Goal: Task Accomplishment & Management: Use online tool/utility

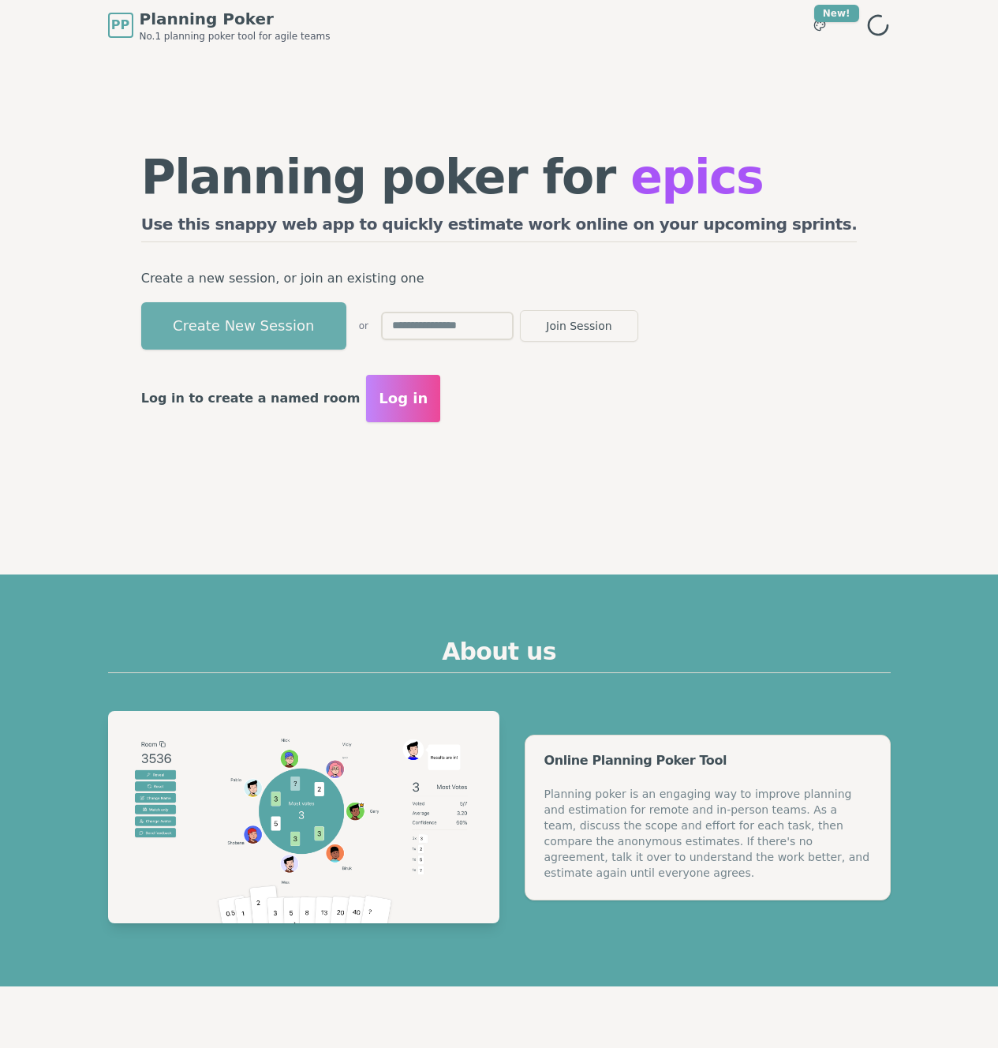
click at [274, 339] on button "Create New Session" at bounding box center [243, 325] width 205 height 47
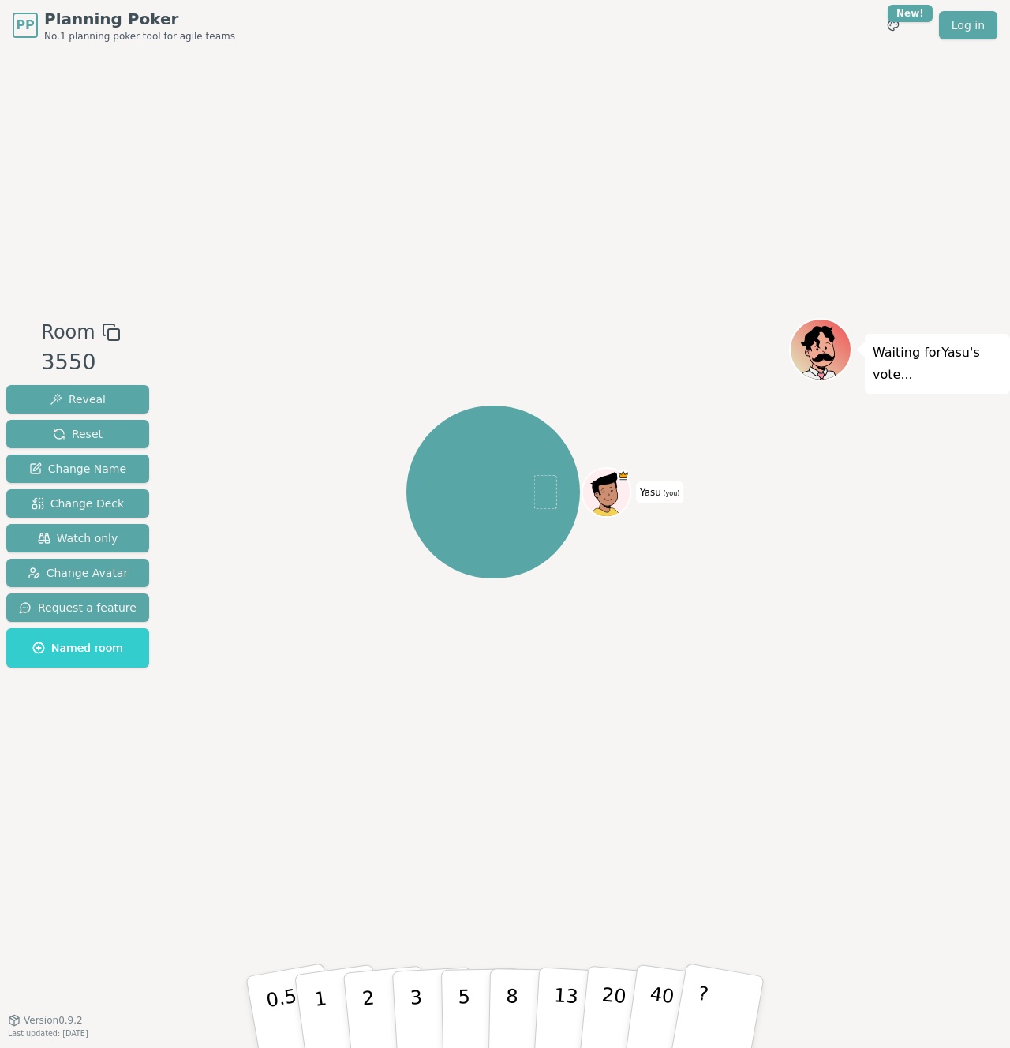
click at [328, 325] on div at bounding box center [493, 332] width 592 height 28
click at [97, 531] on span "Watch only" at bounding box center [78, 538] width 80 height 16
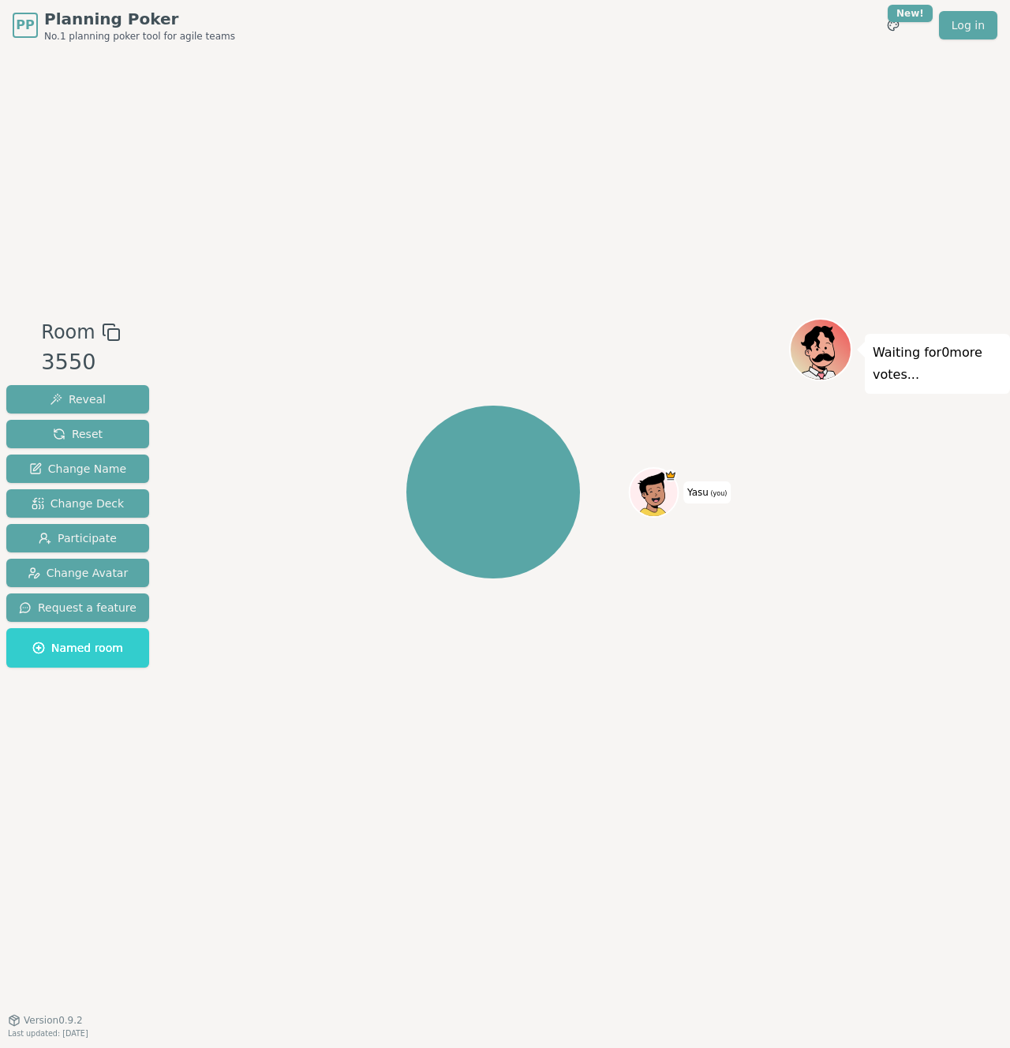
click at [302, 414] on div "Yasu (you)" at bounding box center [493, 491] width 592 height 291
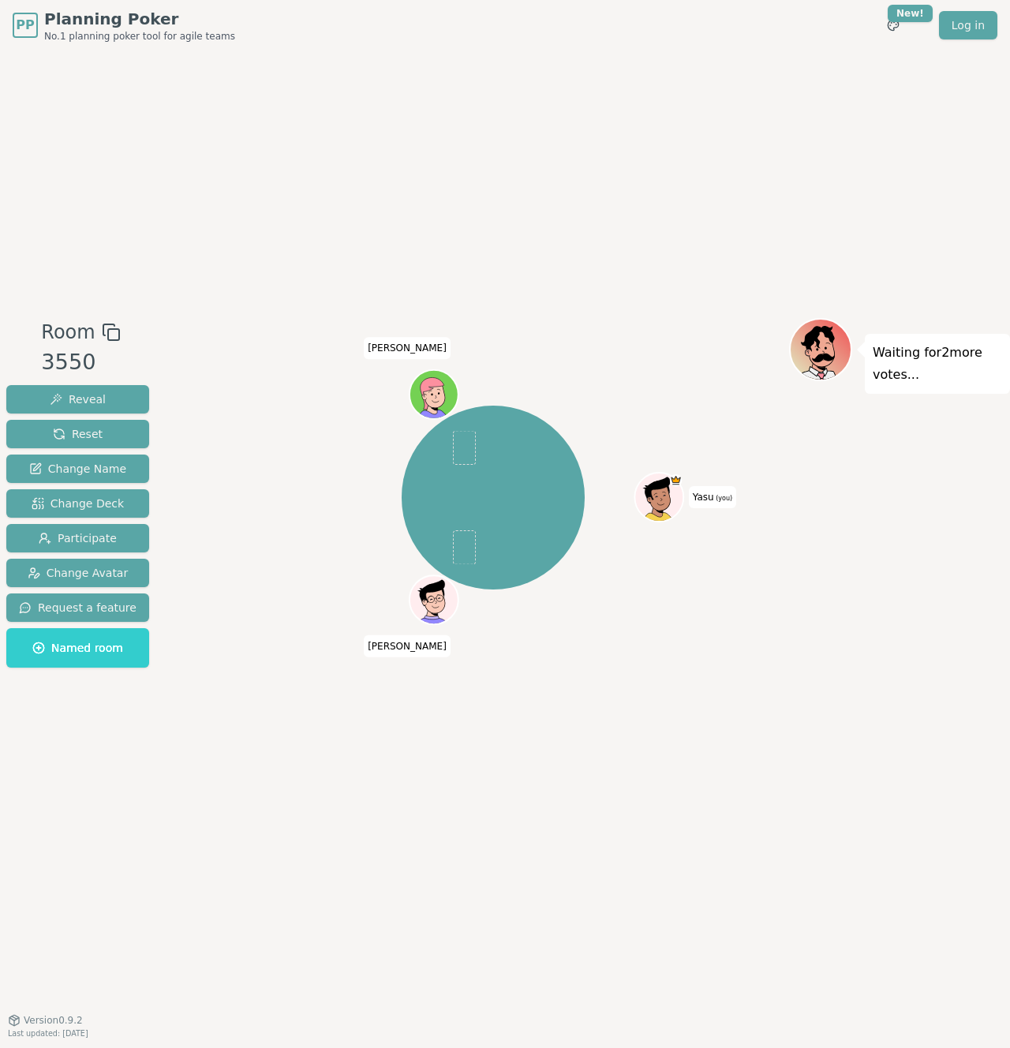
drag, startPoint x: 339, startPoint y: 286, endPoint x: 363, endPoint y: 287, distance: 24.5
click at [354, 287] on div "Room 3550 Reveal Reset Change Name Change Deck Participate Change Avatar Reques…" at bounding box center [505, 535] width 1010 height 969
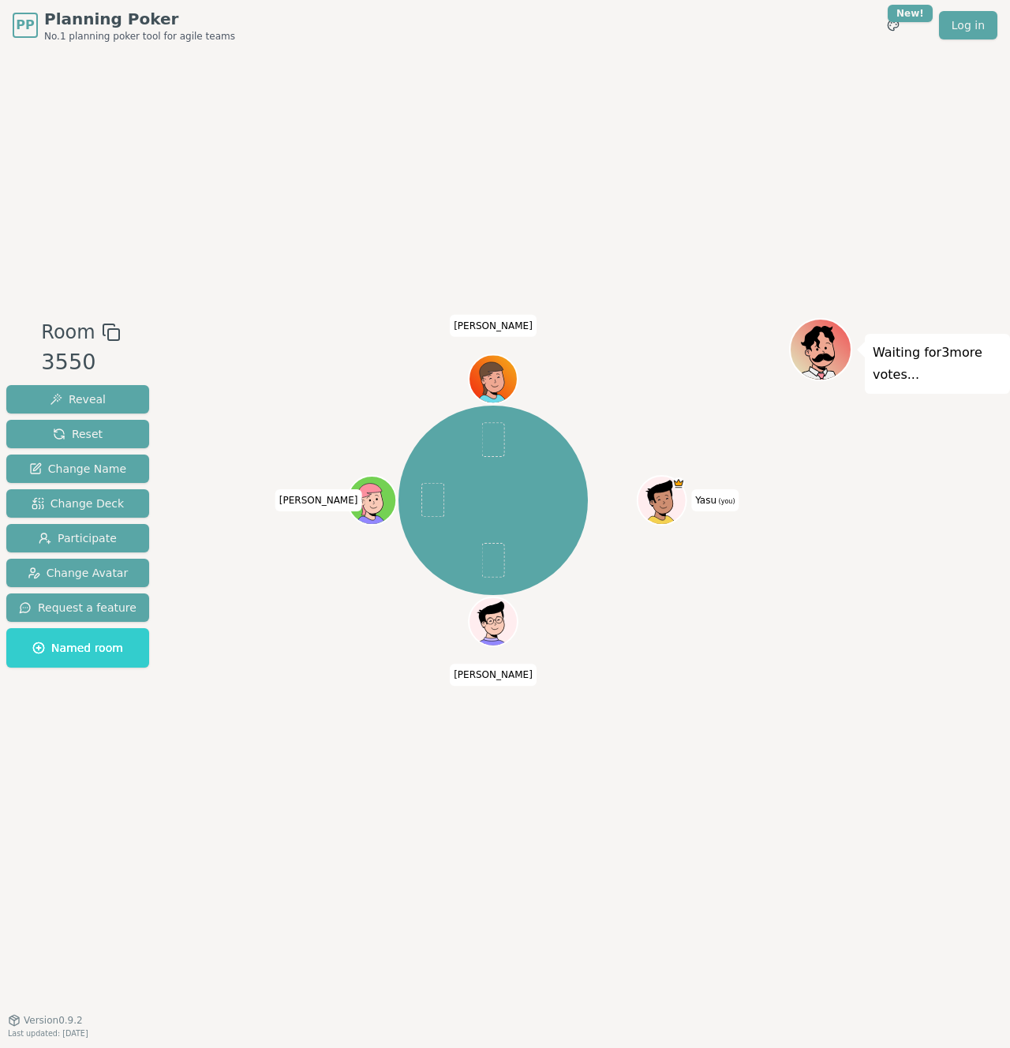
click at [256, 384] on div "Yasu (you) [PERSON_NAME] [PERSON_NAME]" at bounding box center [493, 500] width 592 height 308
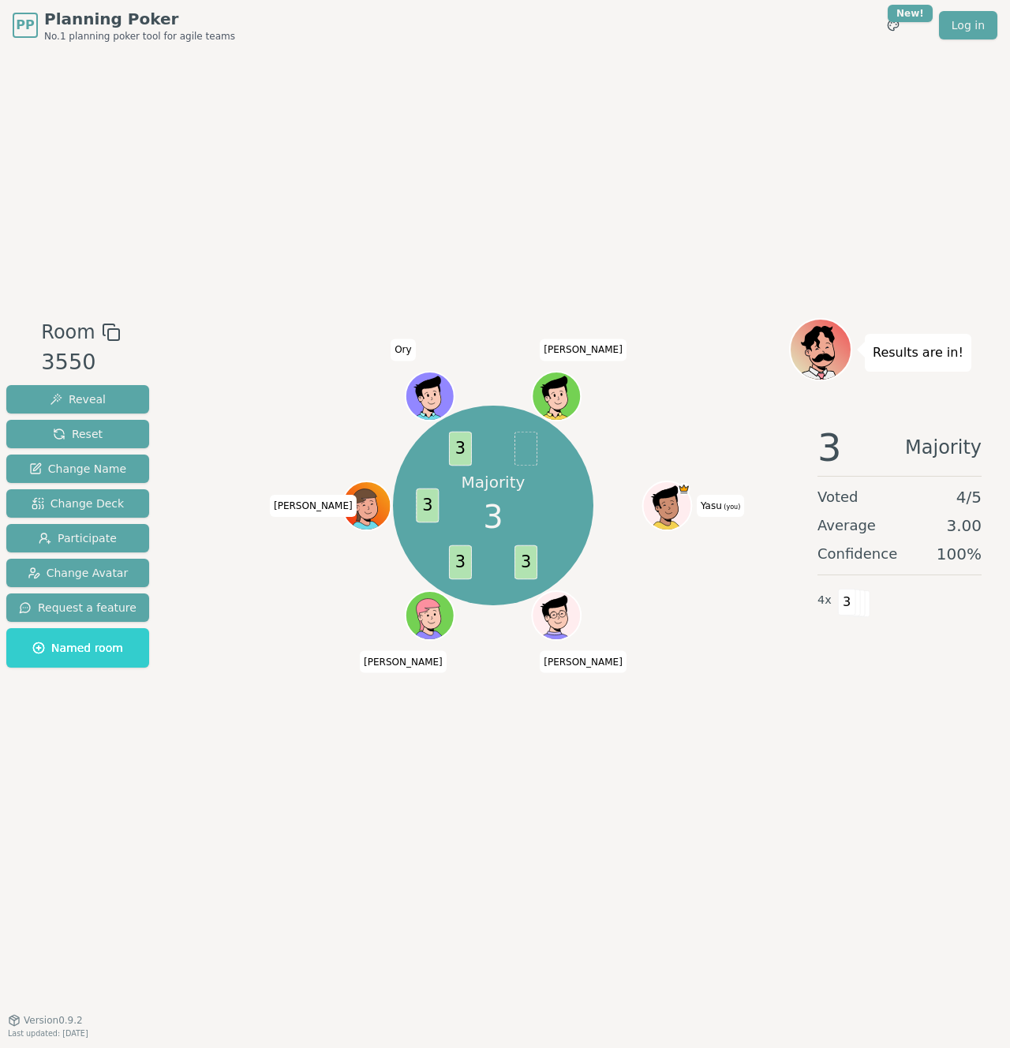
click at [487, 281] on div "Room 3550 Reveal Reset Change Name Change Deck Participate Change Avatar Reques…" at bounding box center [505, 535] width 1010 height 969
click at [78, 439] on span "Reset" at bounding box center [78, 434] width 50 height 16
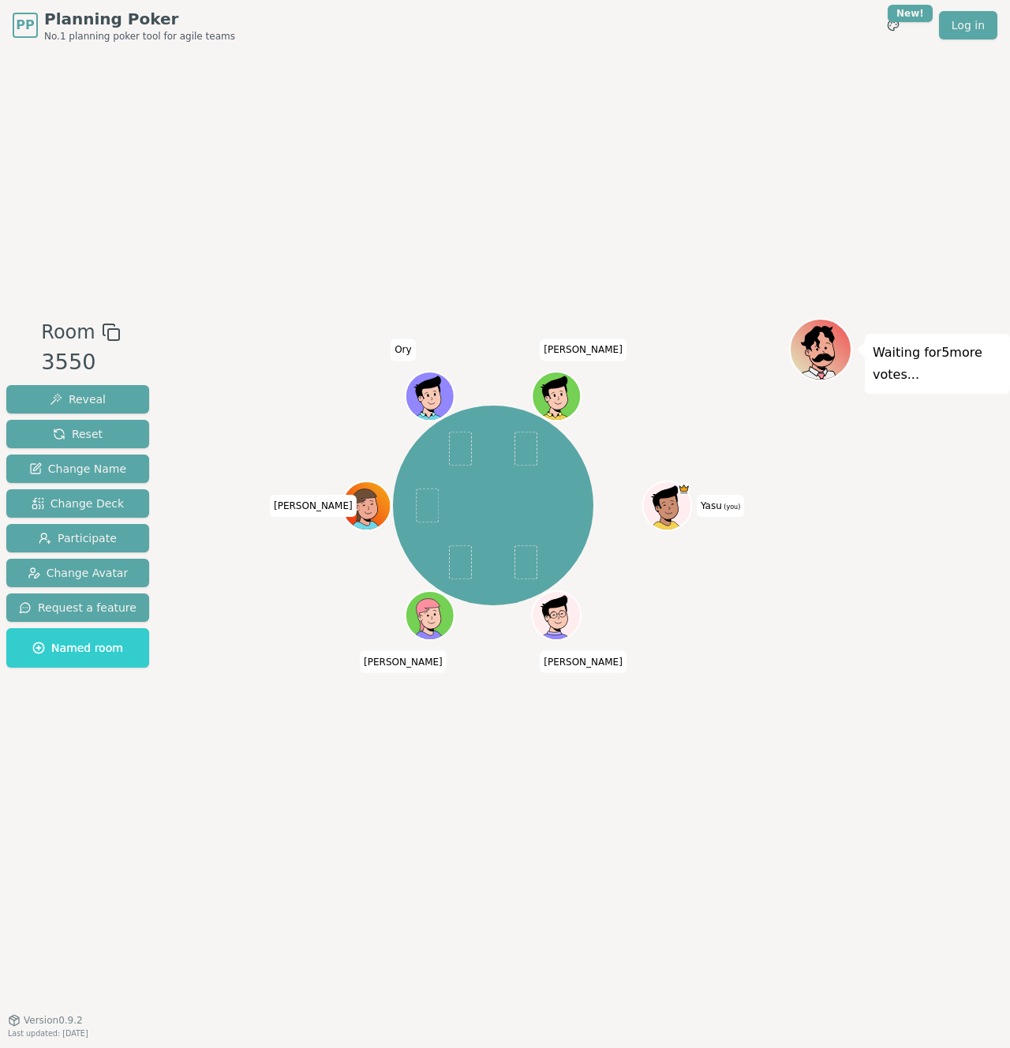
click at [200, 410] on div "Yasu (you) [PERSON_NAME] [PERSON_NAME] [PERSON_NAME]" at bounding box center [493, 505] width 592 height 318
click at [289, 316] on div "Room 3550 Reveal Reset Change Name Change Deck Participate Change Avatar Reques…" at bounding box center [505, 535] width 1010 height 969
click at [200, 314] on div "Room 3550 Reveal Reset Change Name Change Deck Participate Change Avatar Reques…" at bounding box center [505, 535] width 1010 height 969
drag, startPoint x: 324, startPoint y: 290, endPoint x: 141, endPoint y: 385, distance: 206.1
click at [323, 291] on div "Room 3550 Reveal Reset Change Name Change Deck Participate Change Avatar Reques…" at bounding box center [505, 535] width 1010 height 969
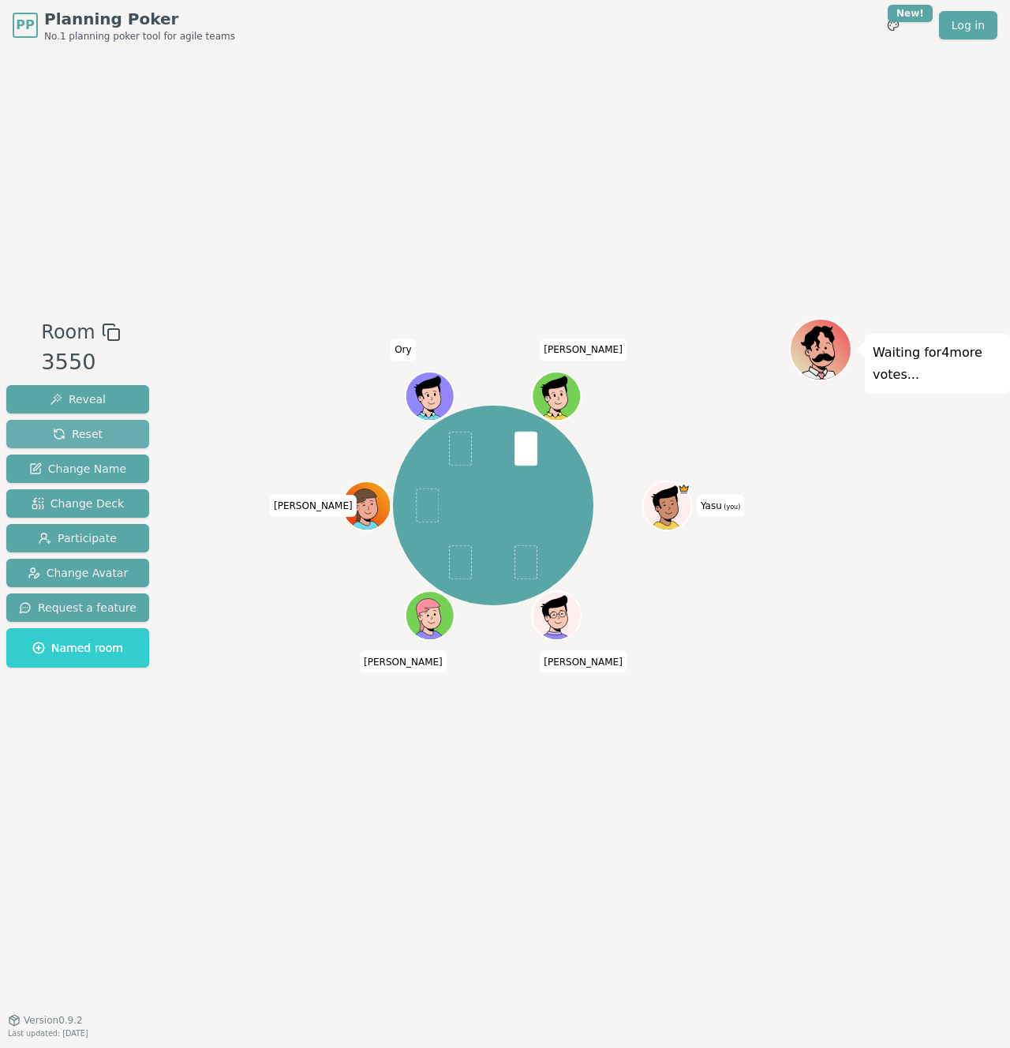
click at [83, 421] on button "Reset" at bounding box center [77, 434] width 143 height 28
click at [84, 427] on span "Reset" at bounding box center [78, 434] width 50 height 16
click at [183, 271] on div "Room 3550 Reveal Reset Change Name Change Deck Participate Change Avatar Reques…" at bounding box center [505, 535] width 1010 height 969
click at [230, 335] on div at bounding box center [493, 332] width 592 height 28
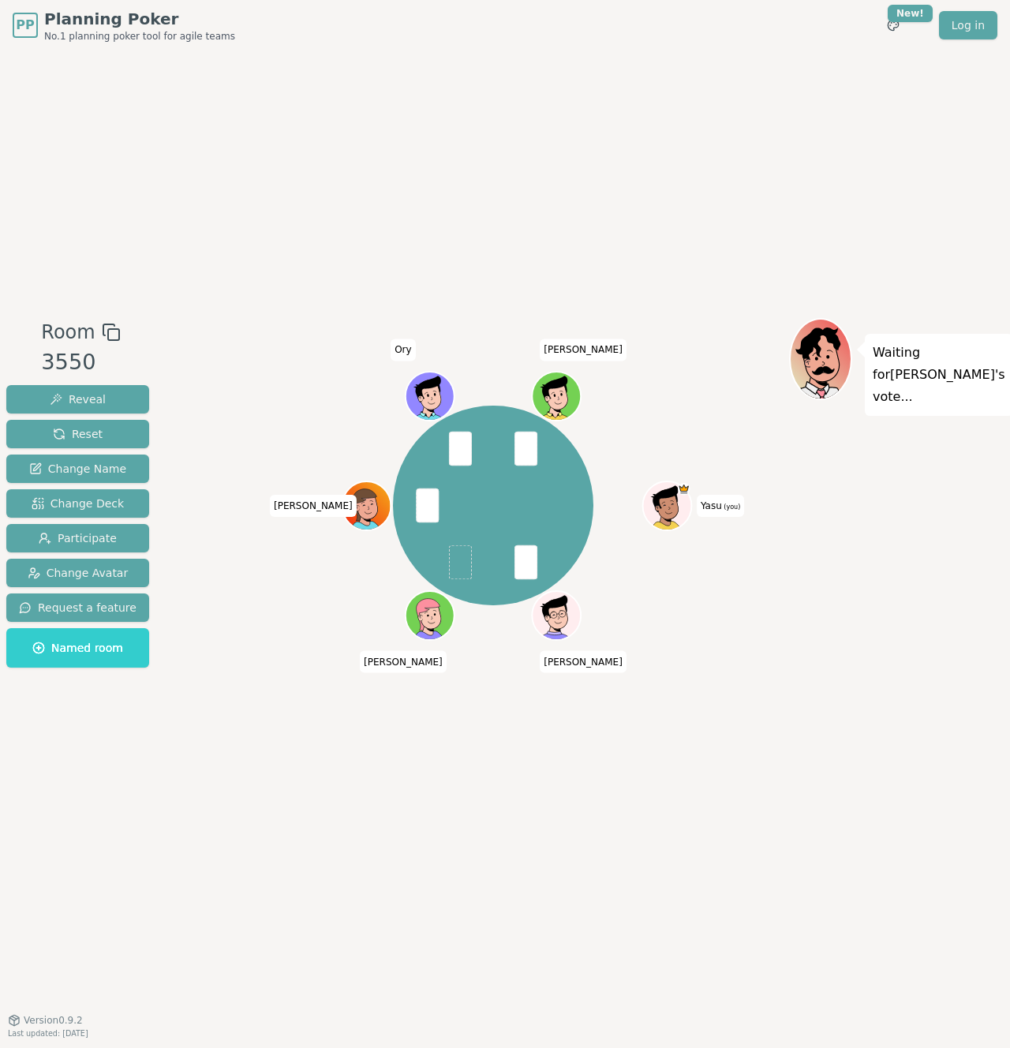
click at [443, 299] on div "Room 3550 Reveal Reset Change Name Change Deck Participate Change Avatar Reques…" at bounding box center [505, 535] width 1010 height 969
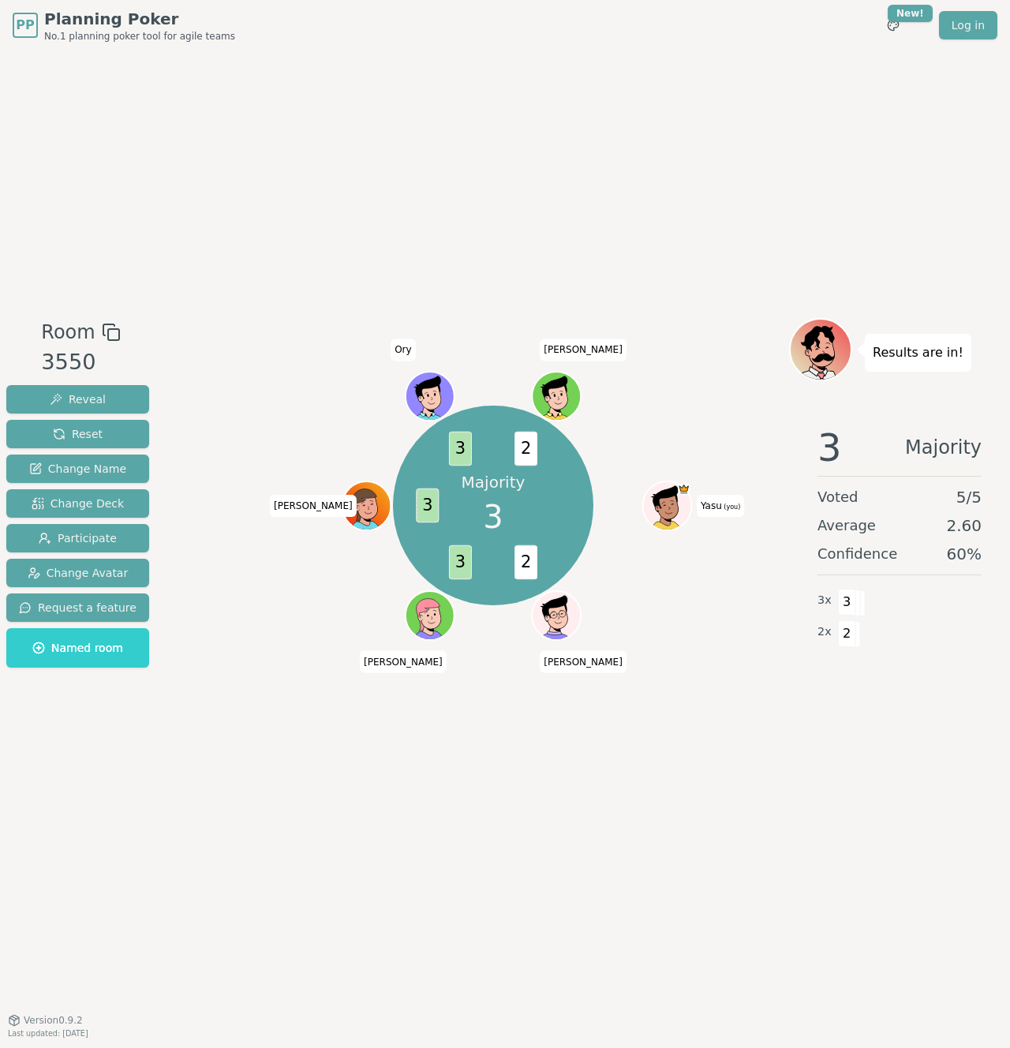
click at [260, 470] on div "Majority 3 2 3 3 3 2 Yasu (you) [PERSON_NAME] [PERSON_NAME] [PERSON_NAME]" at bounding box center [493, 505] width 592 height 318
click at [131, 436] on button "Reset" at bounding box center [77, 434] width 143 height 28
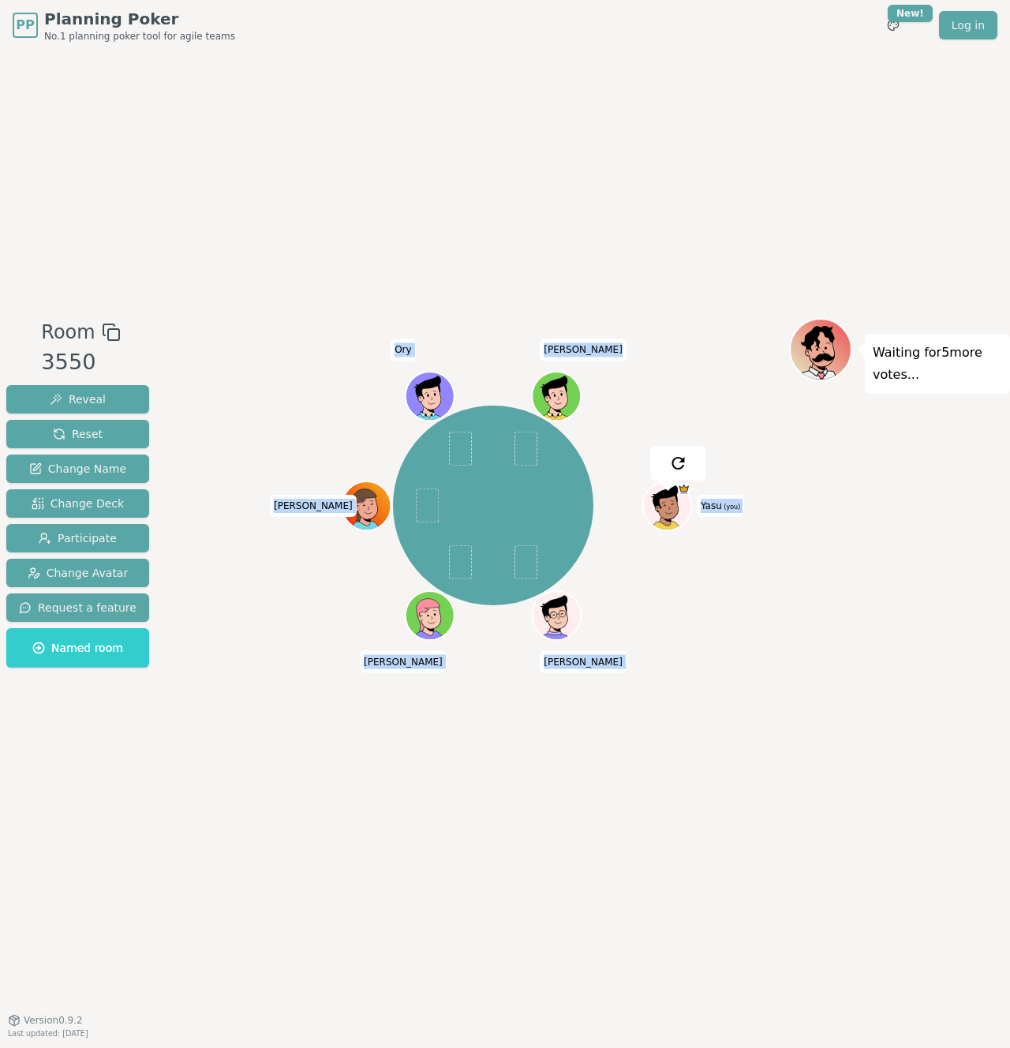
click at [263, 354] on div "Yasu (you) [PERSON_NAME] [PERSON_NAME] [PERSON_NAME]" at bounding box center [493, 505] width 592 height 318
click at [593, 270] on div "Room 3550 Reveal Reset Change Name Change Deck Participate Change Avatar Reques…" at bounding box center [505, 535] width 1010 height 969
click at [472, 280] on div "Room 3550 Reveal Reset Change Name Change Deck Participate Change Avatar Reques…" at bounding box center [505, 535] width 1010 height 969
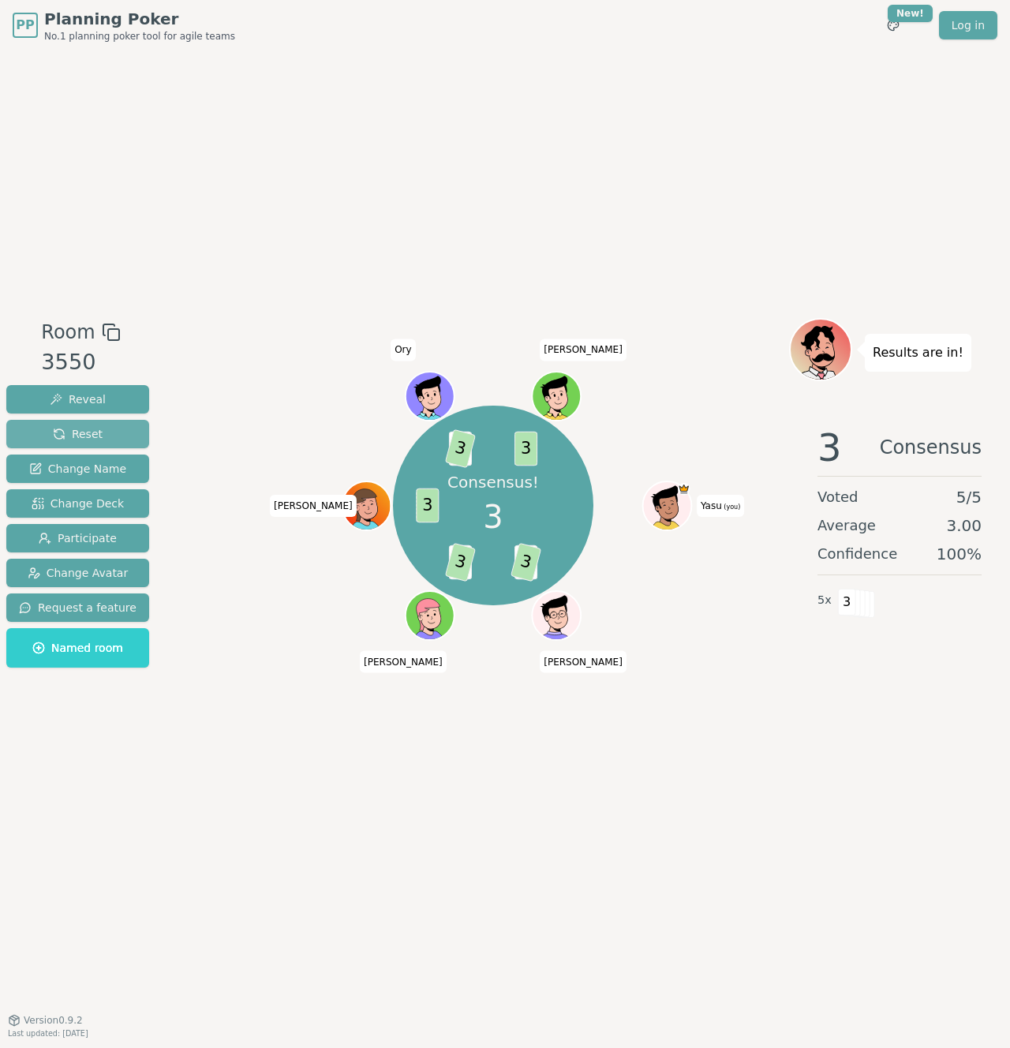
click at [46, 425] on button "Reset" at bounding box center [77, 434] width 143 height 28
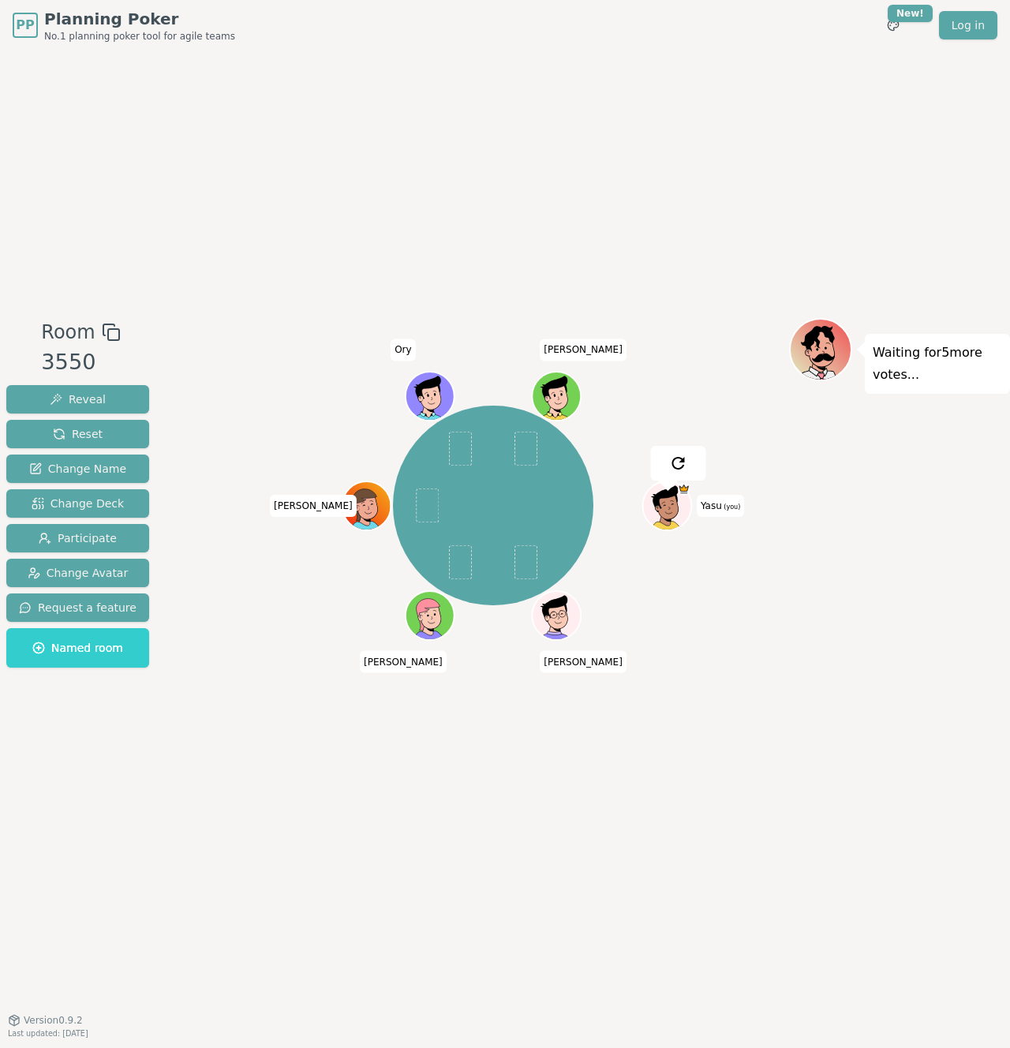
click at [236, 305] on div "Room 3550 Reveal Reset Change Name Change Deck Participate Change Avatar Reques…" at bounding box center [505, 535] width 1010 height 969
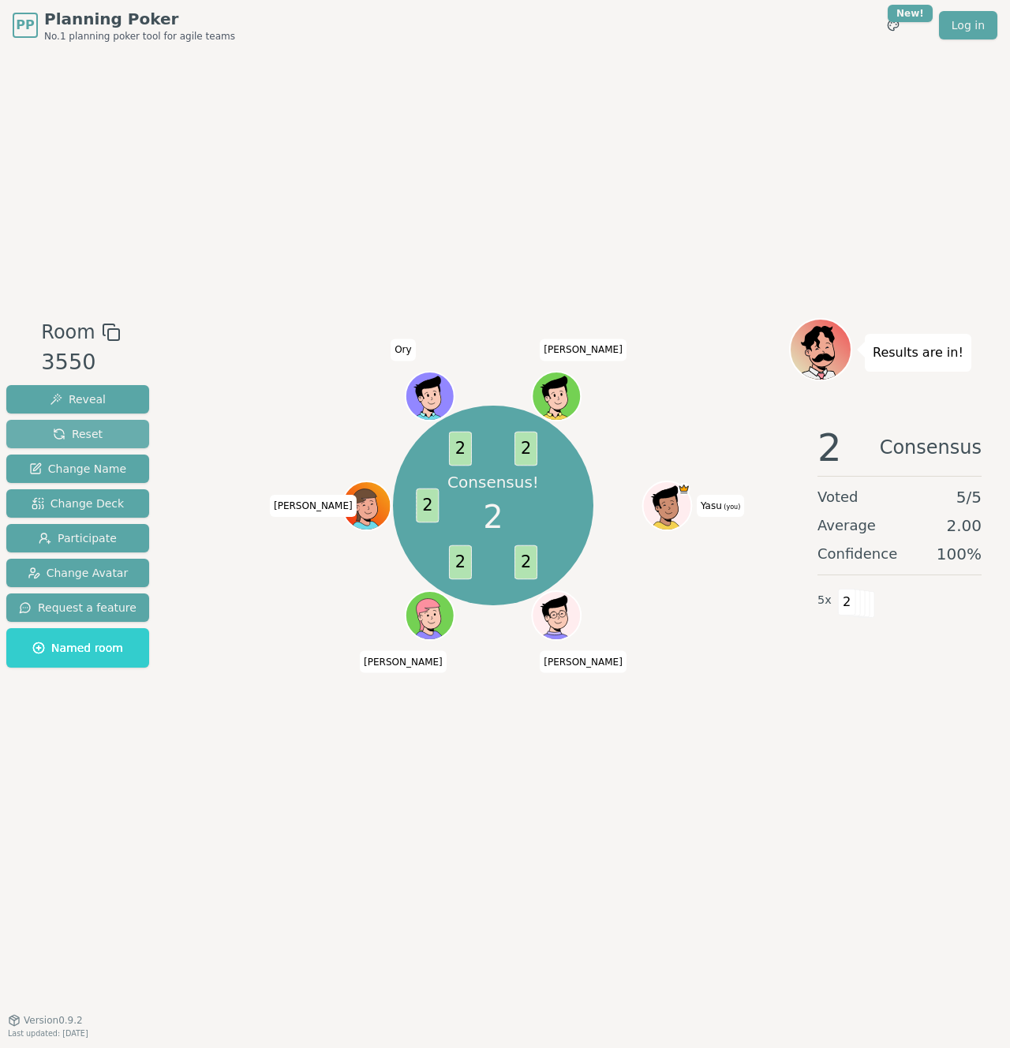
click at [113, 429] on button "Reset" at bounding box center [77, 434] width 143 height 28
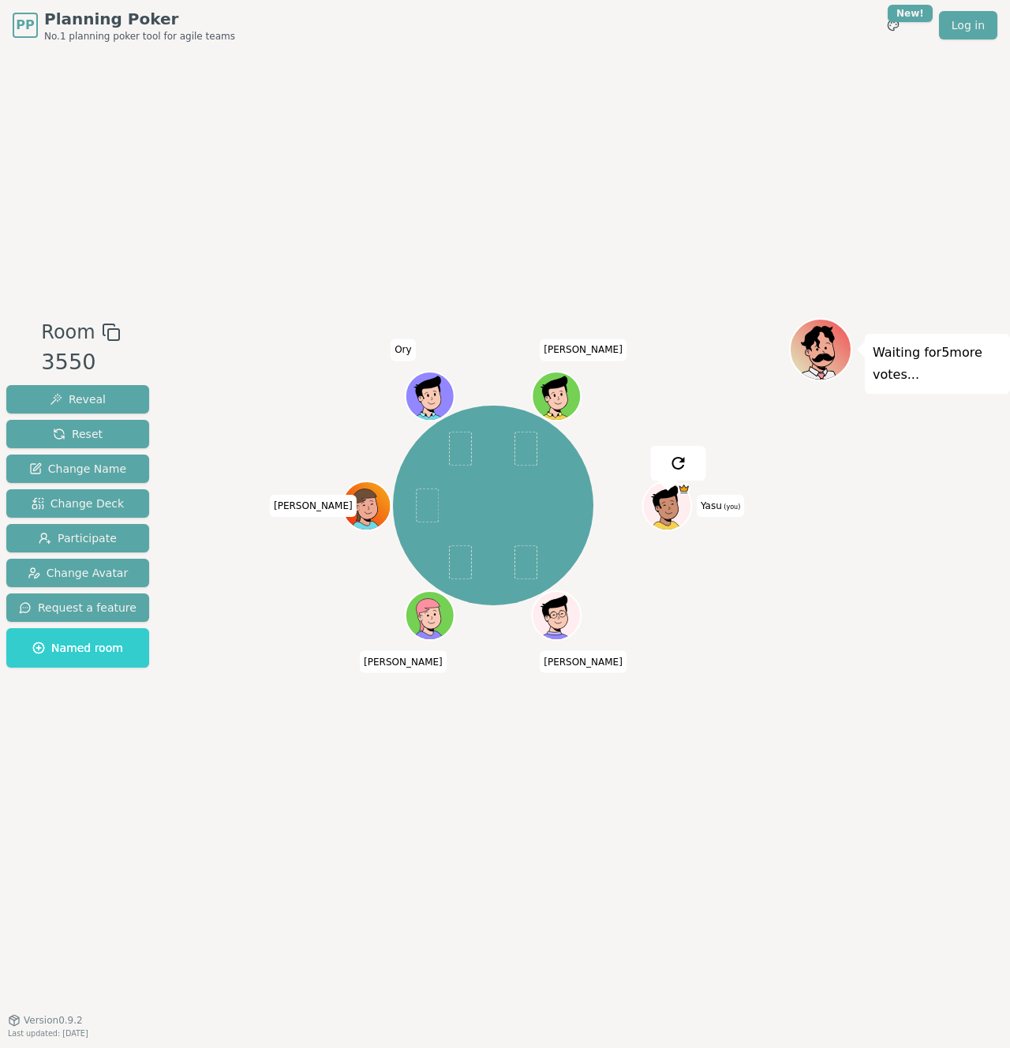
drag, startPoint x: 244, startPoint y: 330, endPoint x: 225, endPoint y: 353, distance: 29.7
click at [244, 329] on div at bounding box center [493, 332] width 592 height 28
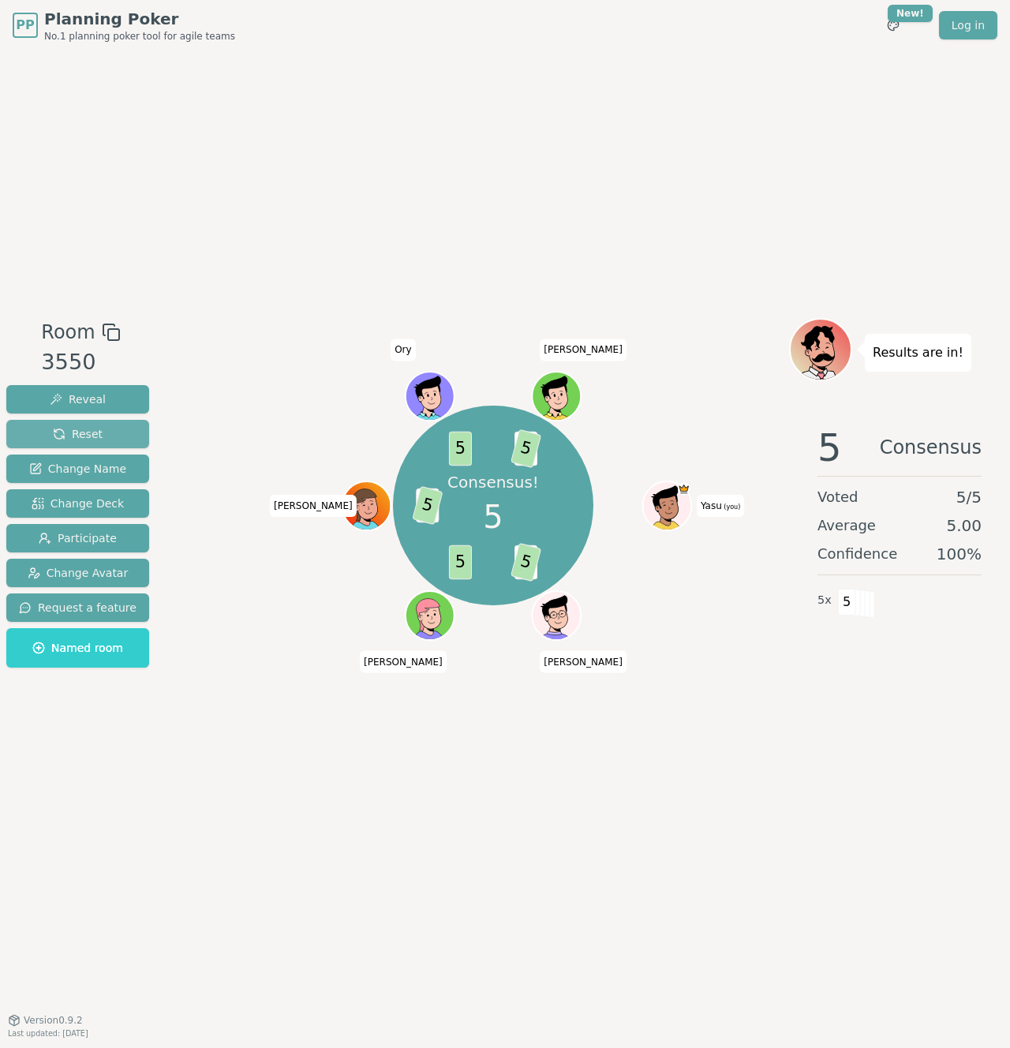
click at [117, 434] on button "Reset" at bounding box center [77, 434] width 143 height 28
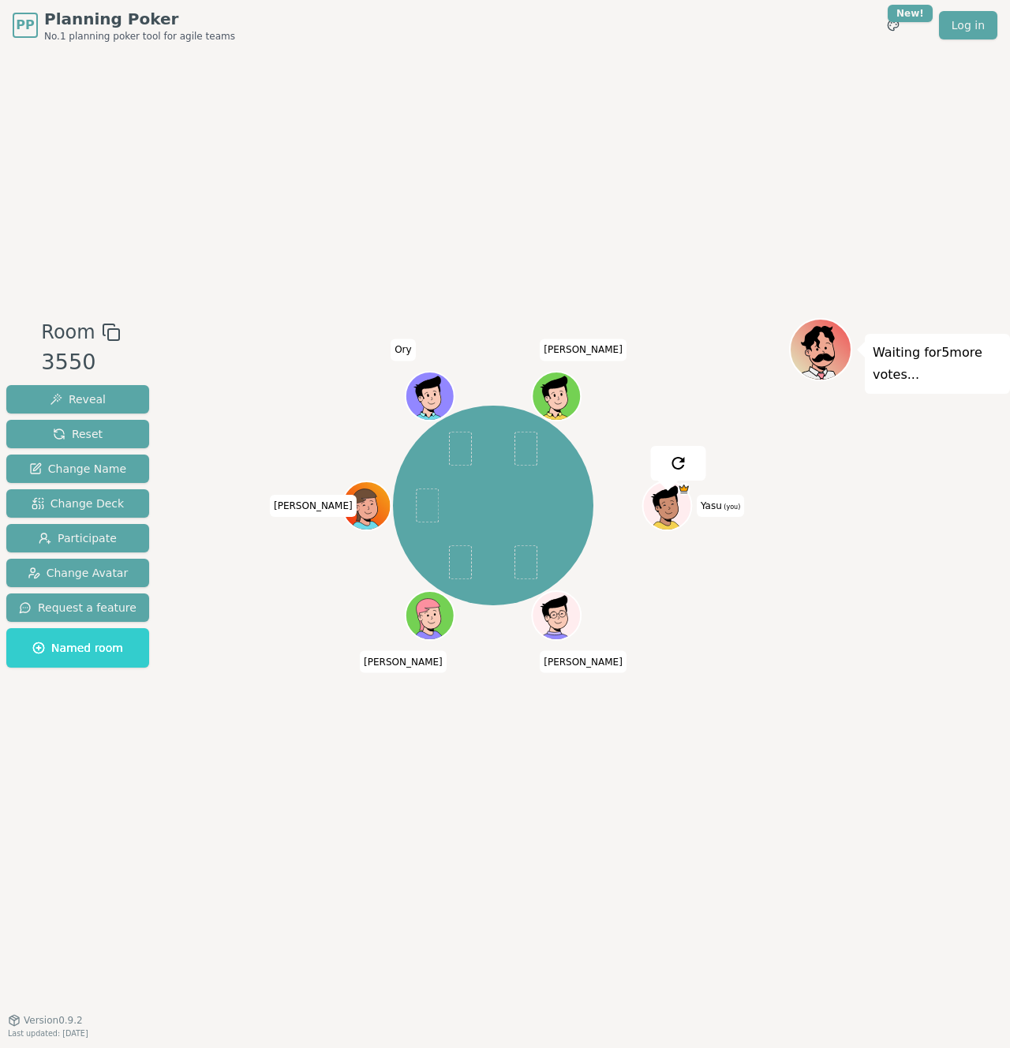
click at [277, 282] on div "Room 3550 Reveal Reset Change Name Change Deck Participate Change Avatar Reques…" at bounding box center [505, 535] width 1010 height 969
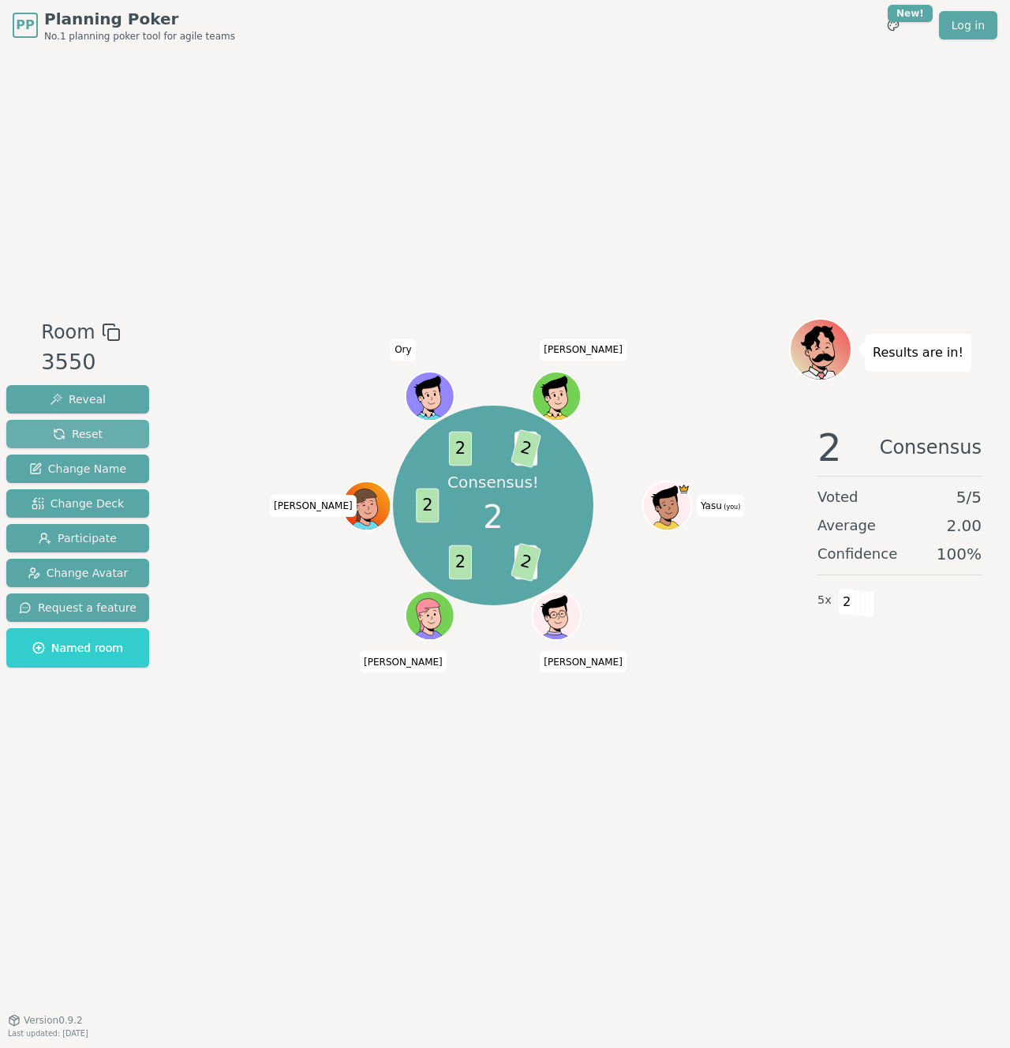
click at [93, 445] on button "Reset" at bounding box center [77, 434] width 143 height 28
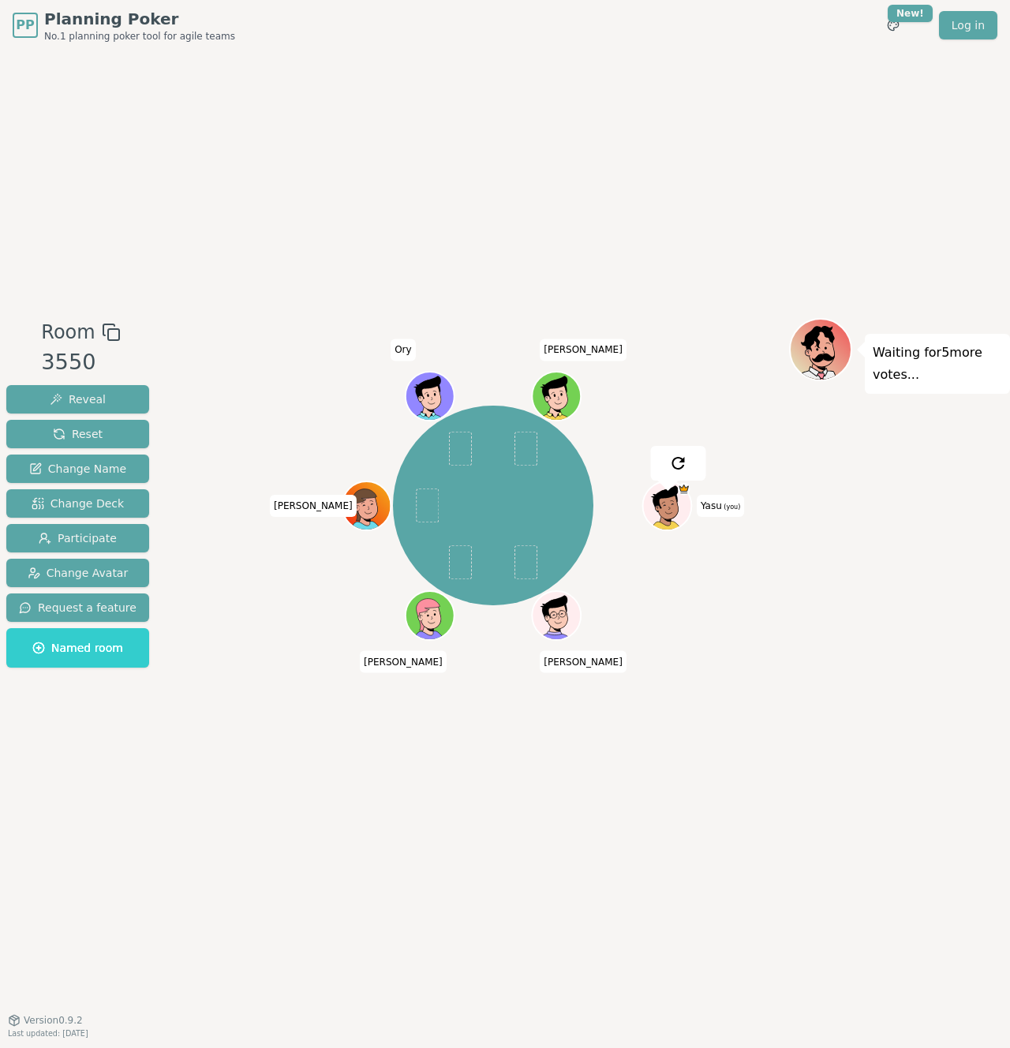
click at [84, 271] on div "Room 3550 Reveal Reset Change Name Change Deck Participate Change Avatar Reques…" at bounding box center [505, 535] width 1010 height 969
